Goal: Information Seeking & Learning: Learn about a topic

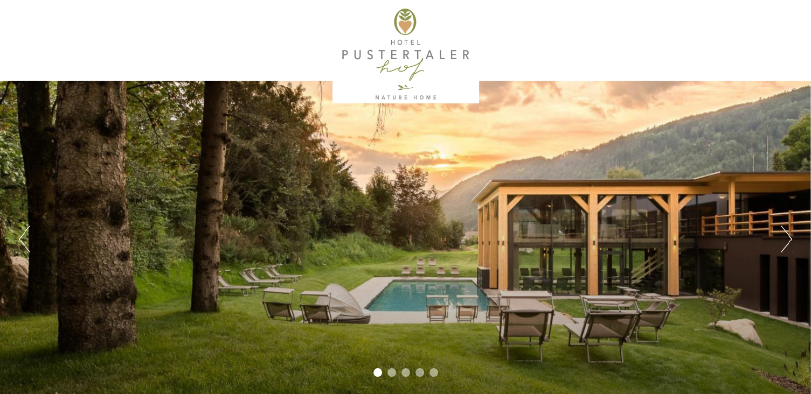
click at [781, 242] on button "Next" at bounding box center [786, 239] width 11 height 27
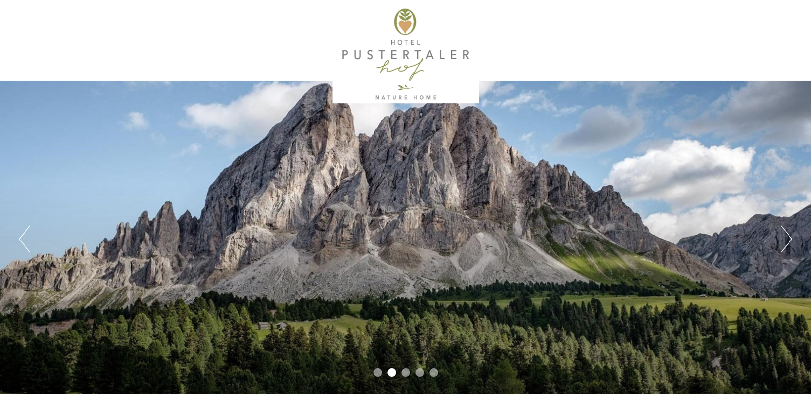
click at [781, 242] on button "Next" at bounding box center [786, 239] width 11 height 27
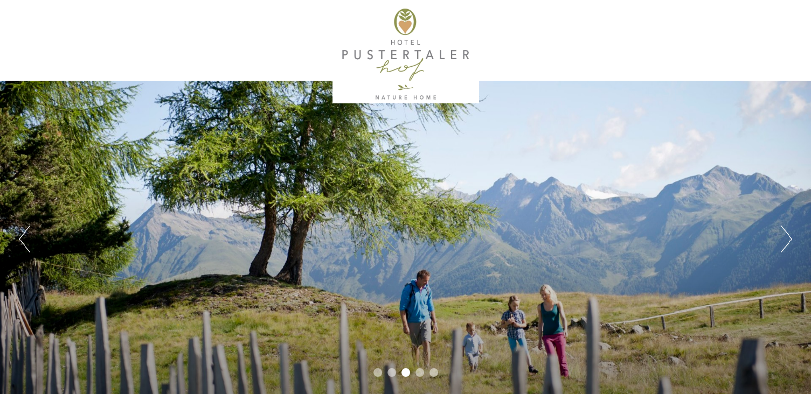
click at [781, 242] on button "Next" at bounding box center [786, 239] width 11 height 27
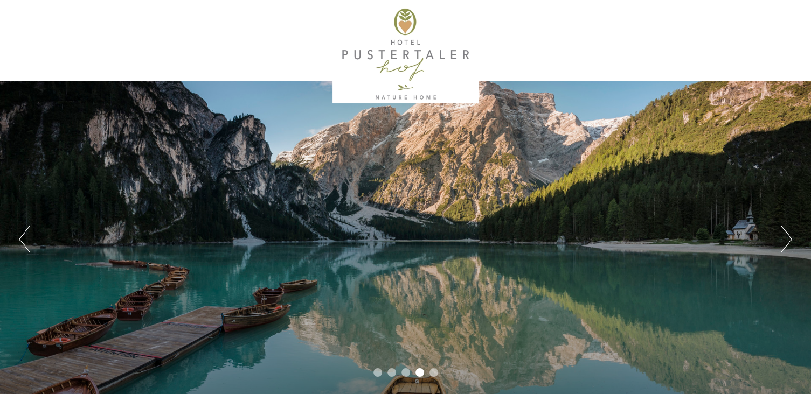
click at [781, 242] on button "Next" at bounding box center [786, 239] width 11 height 27
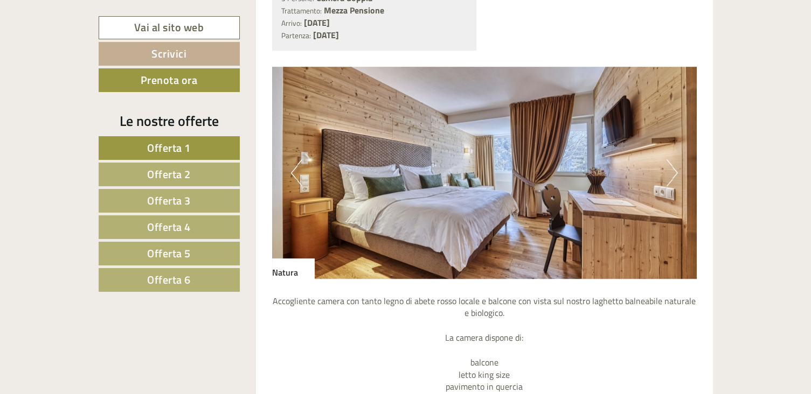
scroll to position [539, 0]
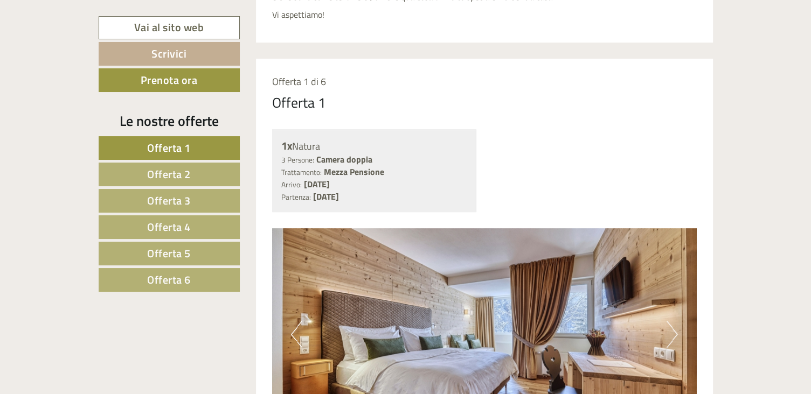
click at [183, 176] on span "Offerta 2" at bounding box center [169, 174] width 44 height 17
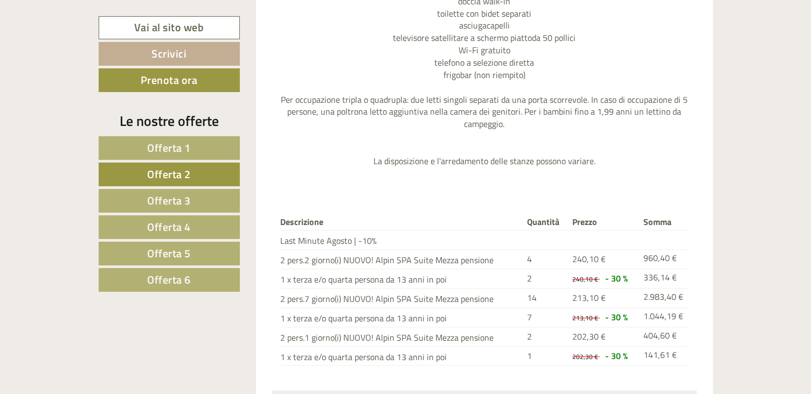
scroll to position [1244, 0]
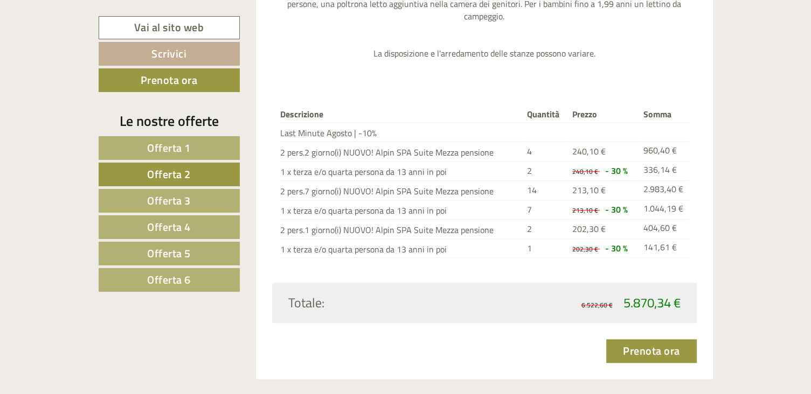
click at [173, 251] on span "Offerta 5" at bounding box center [169, 253] width 44 height 17
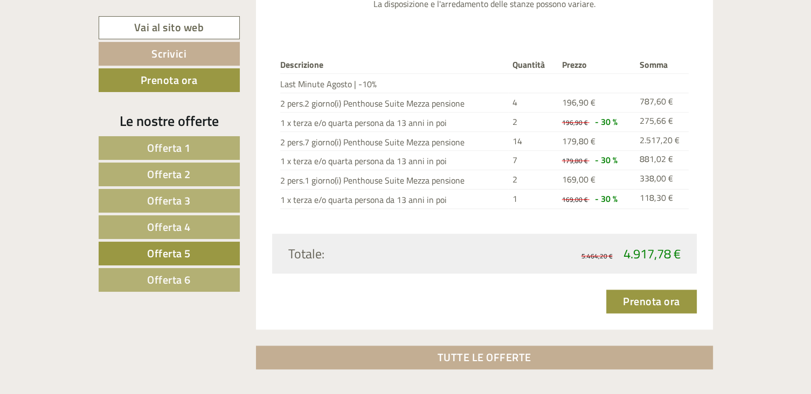
click at [155, 283] on span "Offerta 6" at bounding box center [169, 280] width 44 height 17
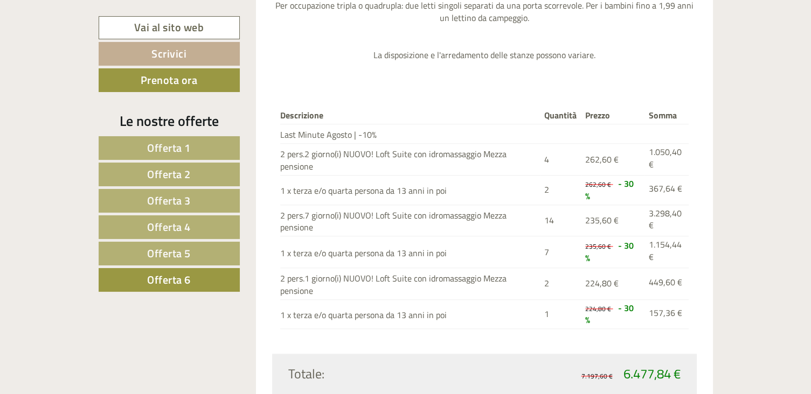
click at [150, 259] on span "Offerta 5" at bounding box center [169, 253] width 44 height 17
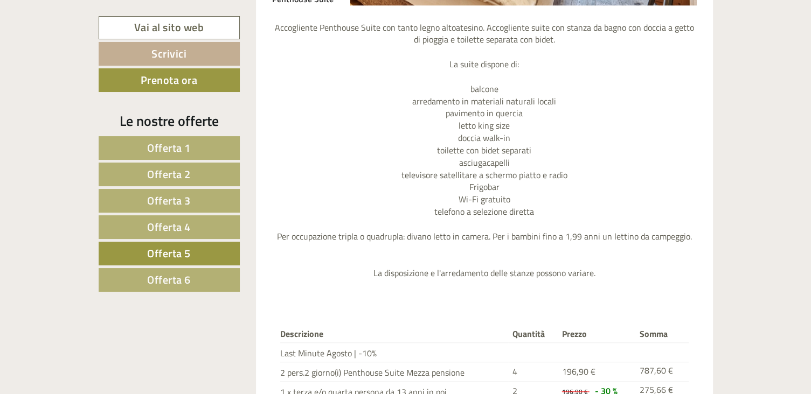
scroll to position [1297, 0]
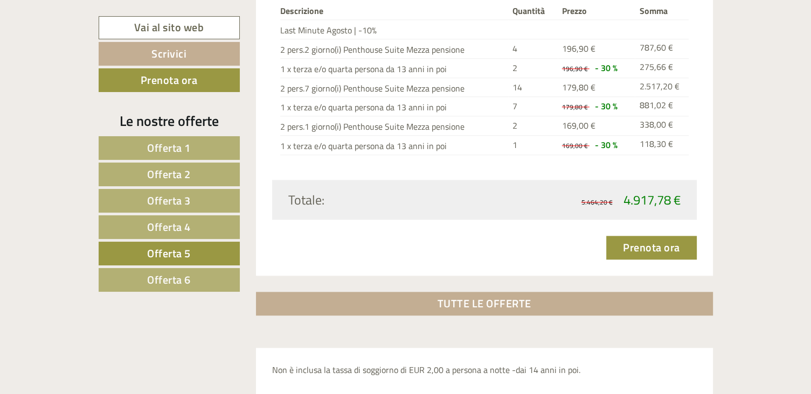
click at [170, 231] on span "Offerta 4" at bounding box center [169, 227] width 44 height 17
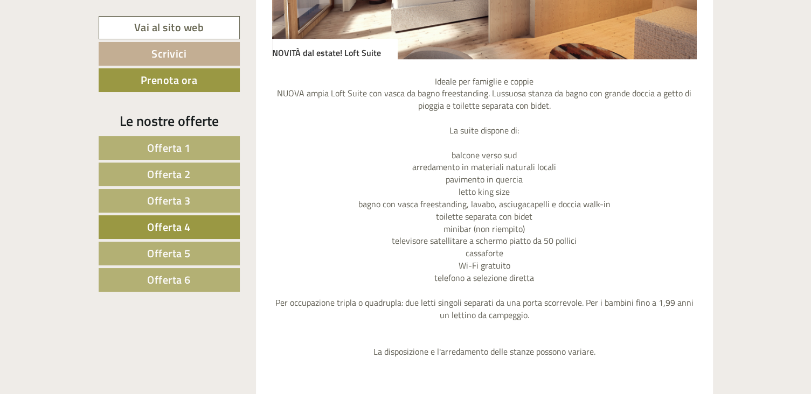
scroll to position [1190, 0]
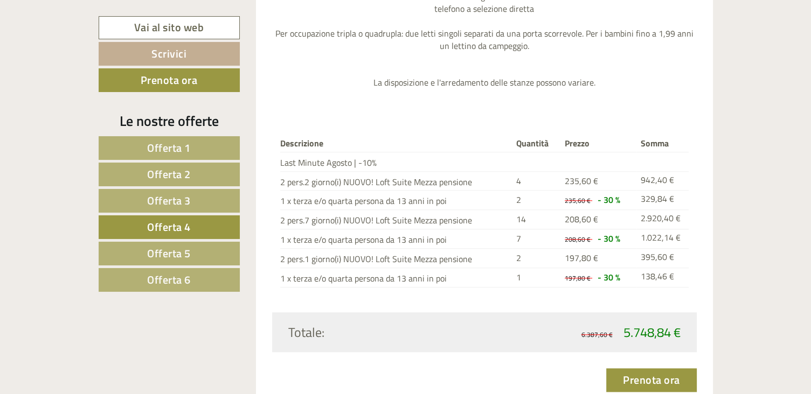
click at [148, 201] on span "Offerta 3" at bounding box center [169, 200] width 44 height 17
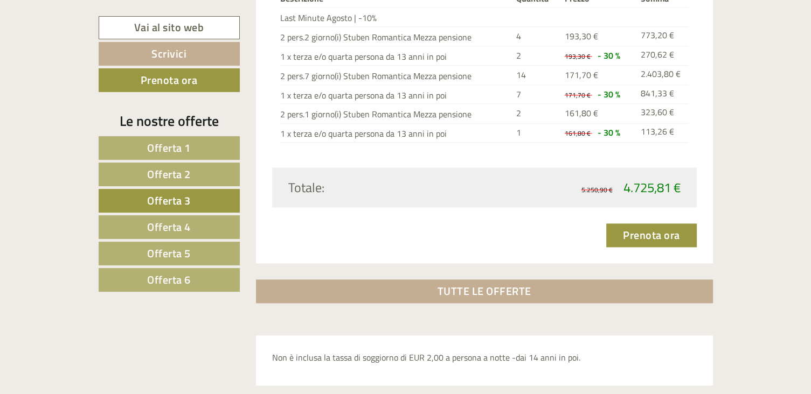
scroll to position [1351, 0]
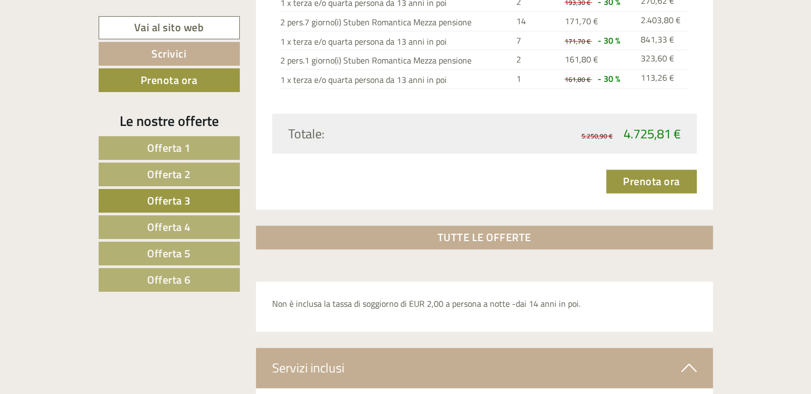
click at [151, 178] on span "Offerta 2" at bounding box center [169, 174] width 44 height 17
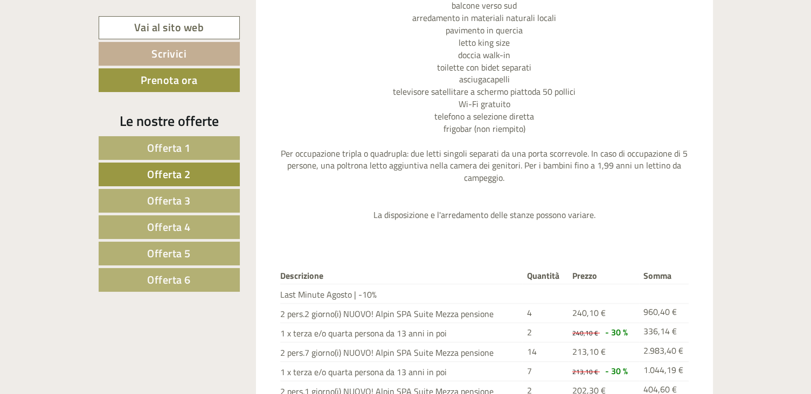
scroll to position [1297, 0]
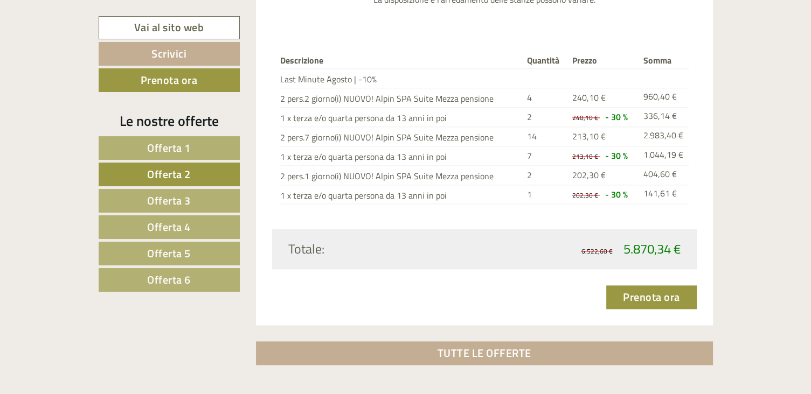
click at [161, 150] on span "Offerta 1" at bounding box center [169, 148] width 44 height 17
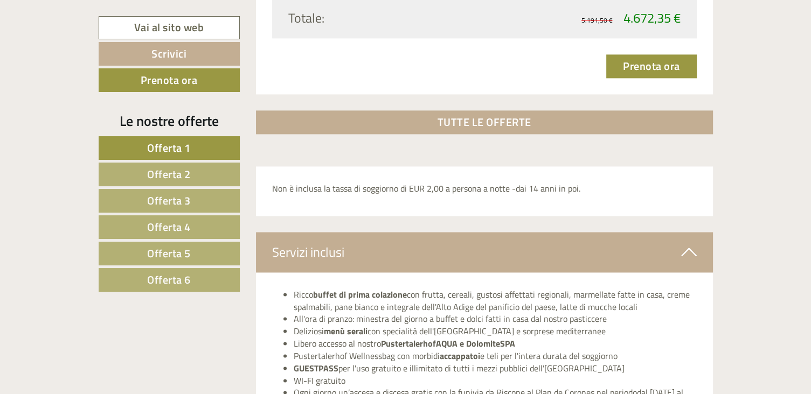
scroll to position [1778, 0]
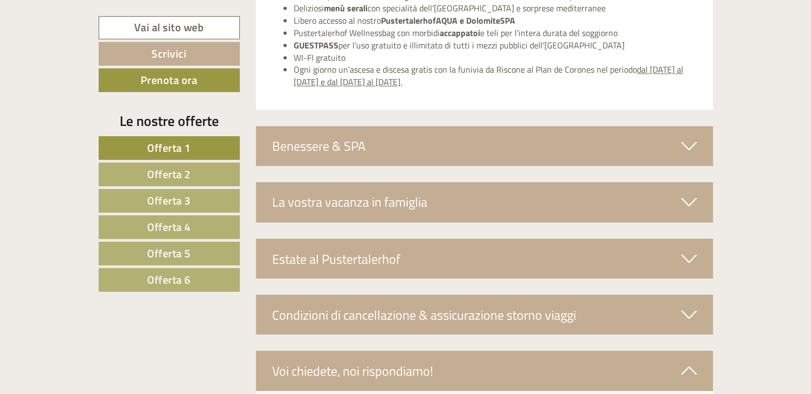
click at [679, 140] on div "Benessere & SPA" at bounding box center [484, 146] width 457 height 40
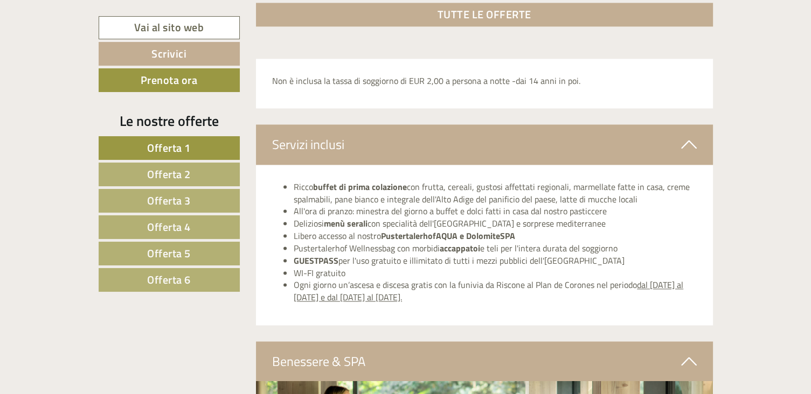
scroll to position [1185, 0]
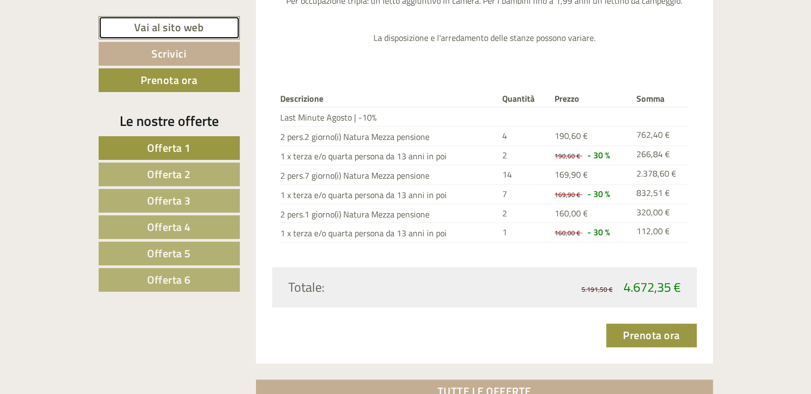
click at [198, 26] on link "Vai al sito web" at bounding box center [169, 27] width 141 height 23
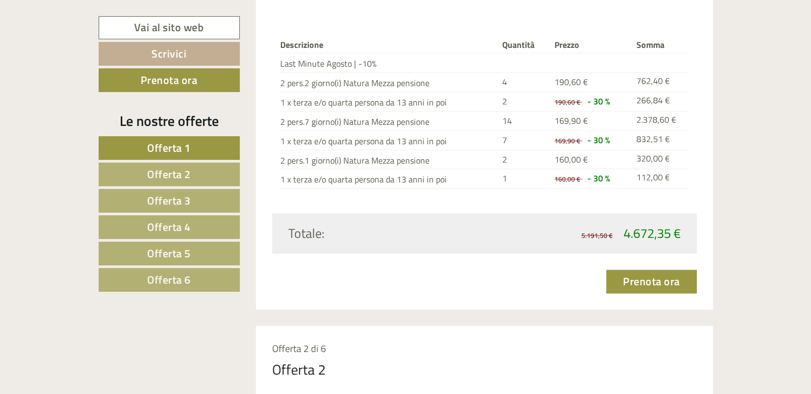
scroll to position [1078, 0]
